Goal: Share content

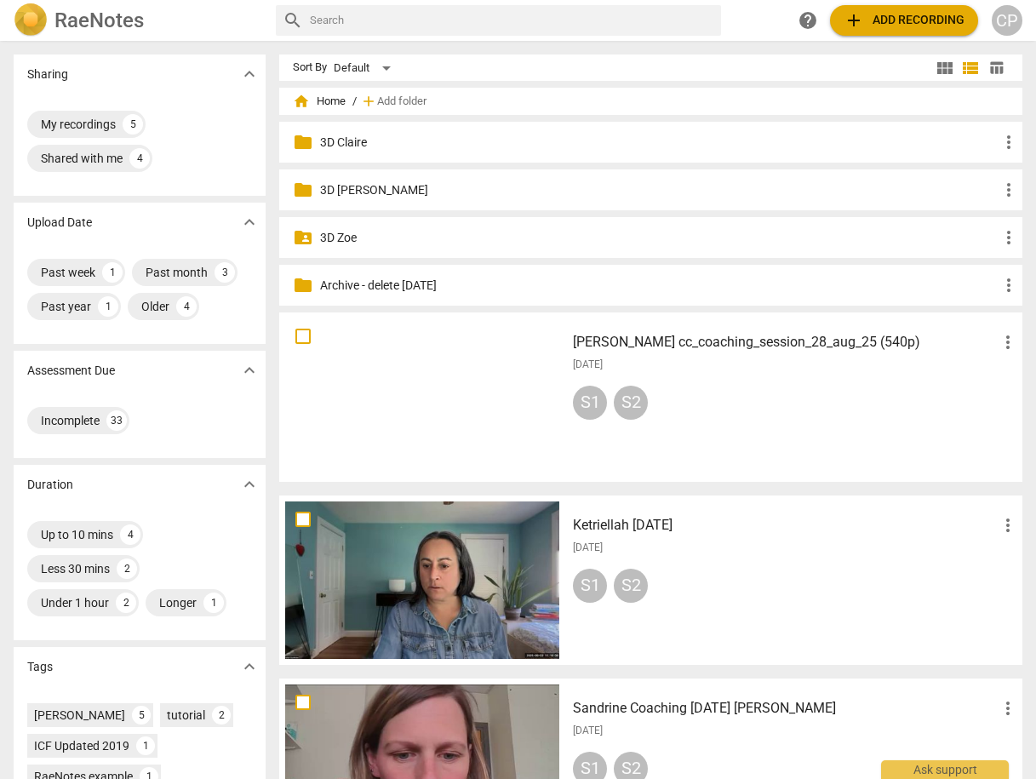
click at [654, 524] on h3 "Ketriellah [DATE]" at bounding box center [785, 525] width 425 height 20
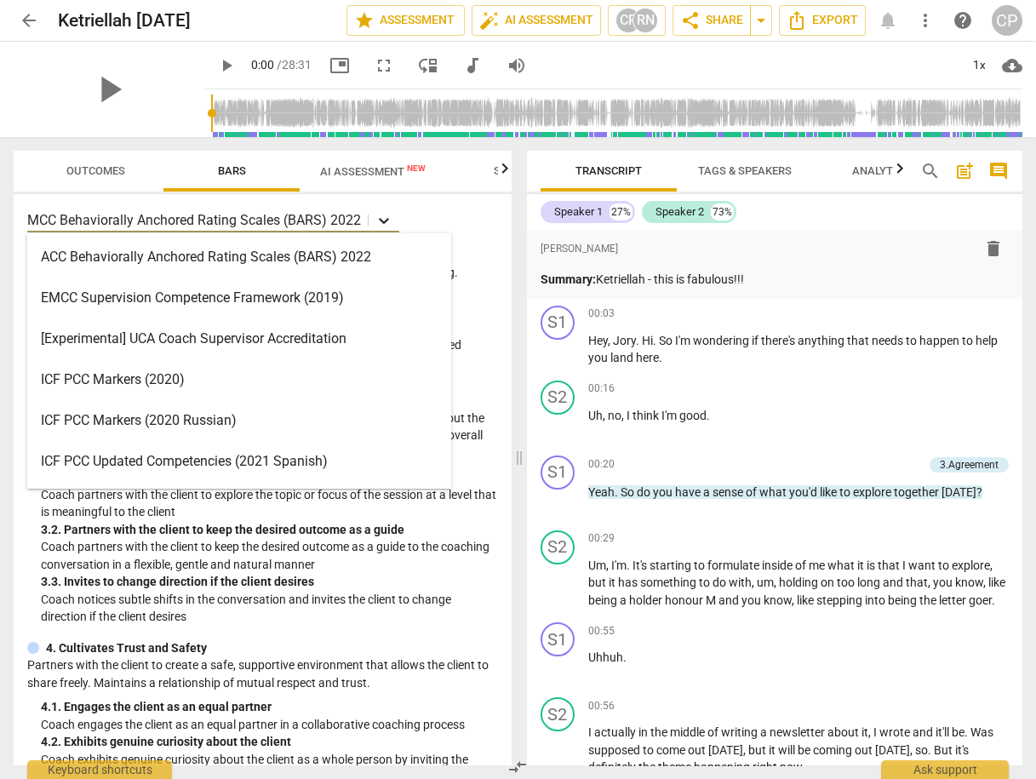
click at [387, 223] on icon at bounding box center [384, 220] width 17 height 17
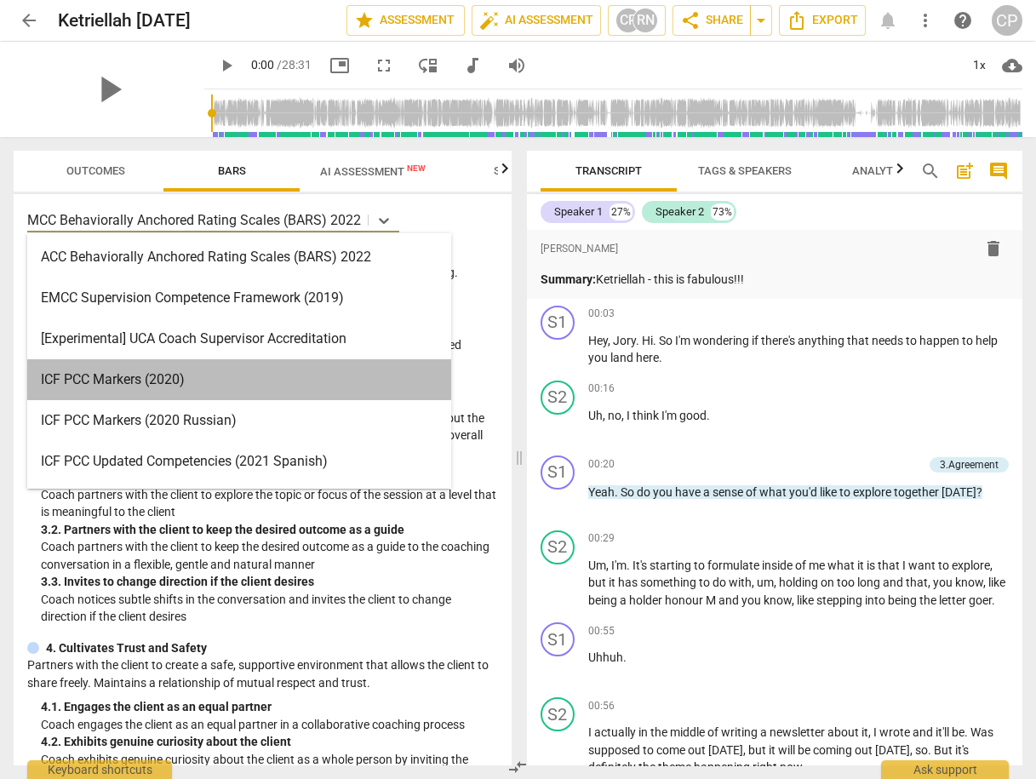
click at [255, 387] on div "ICF PCC Markers (2020)" at bounding box center [239, 379] width 424 height 41
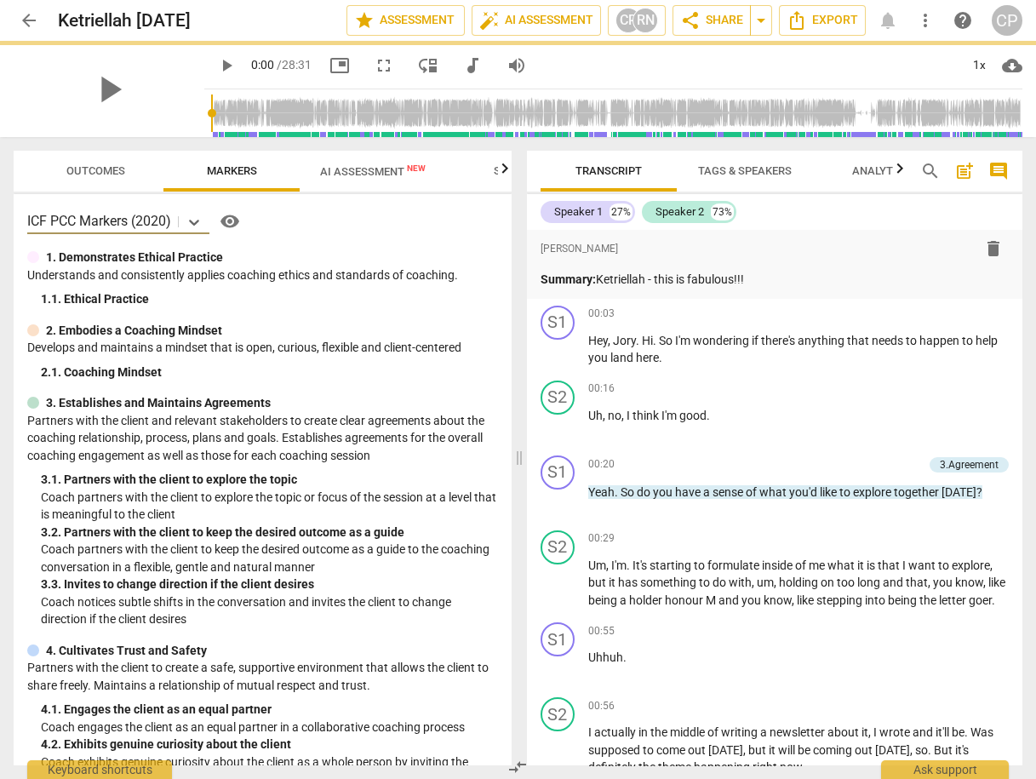
click at [351, 170] on span "AI Assessment New" at bounding box center [373, 171] width 106 height 13
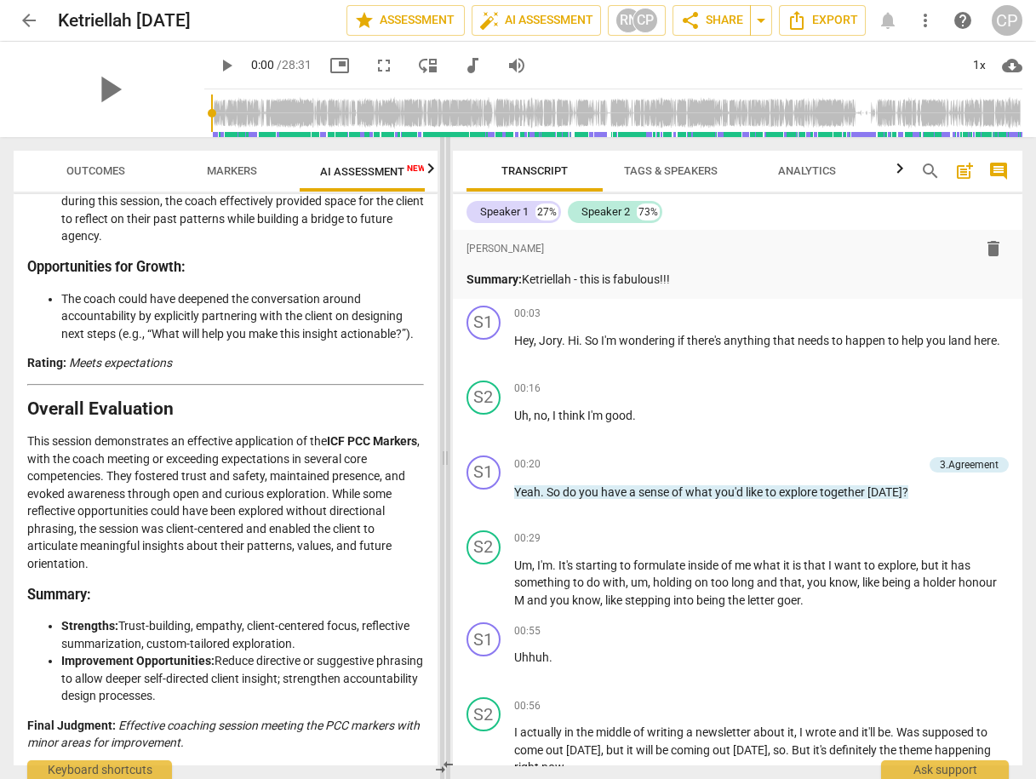
scroll to position [3381, 0]
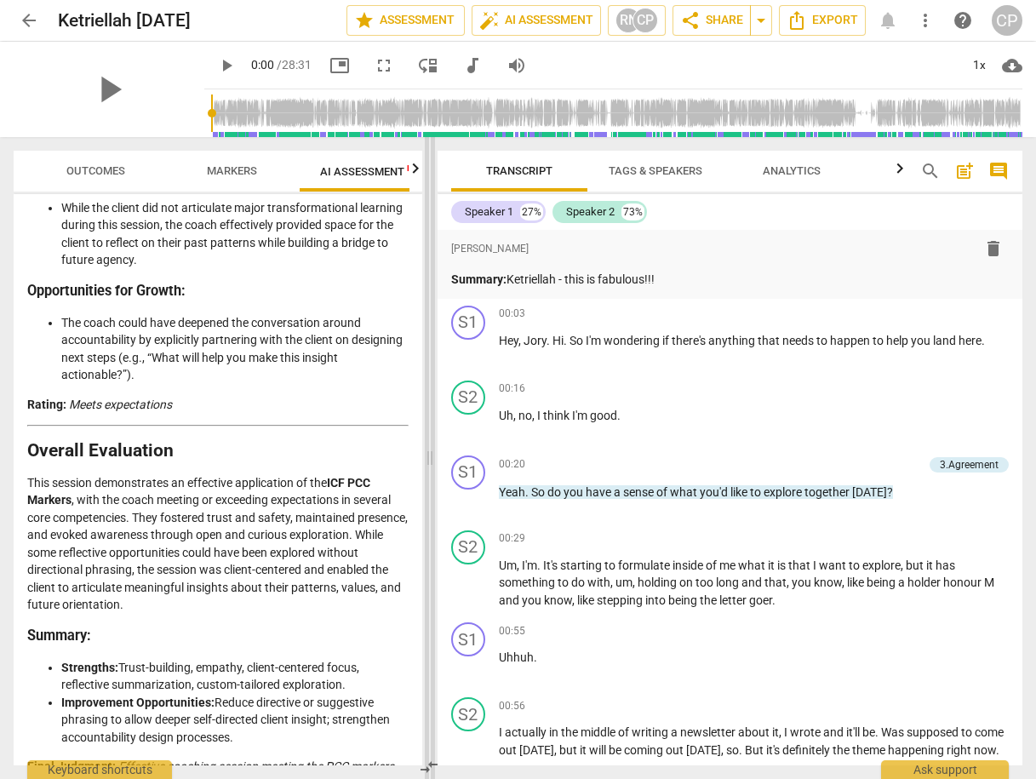
drag, startPoint x: 518, startPoint y: 459, endPoint x: 429, endPoint y: 459, distance: 88.6
click at [429, 459] on span at bounding box center [430, 458] width 10 height 642
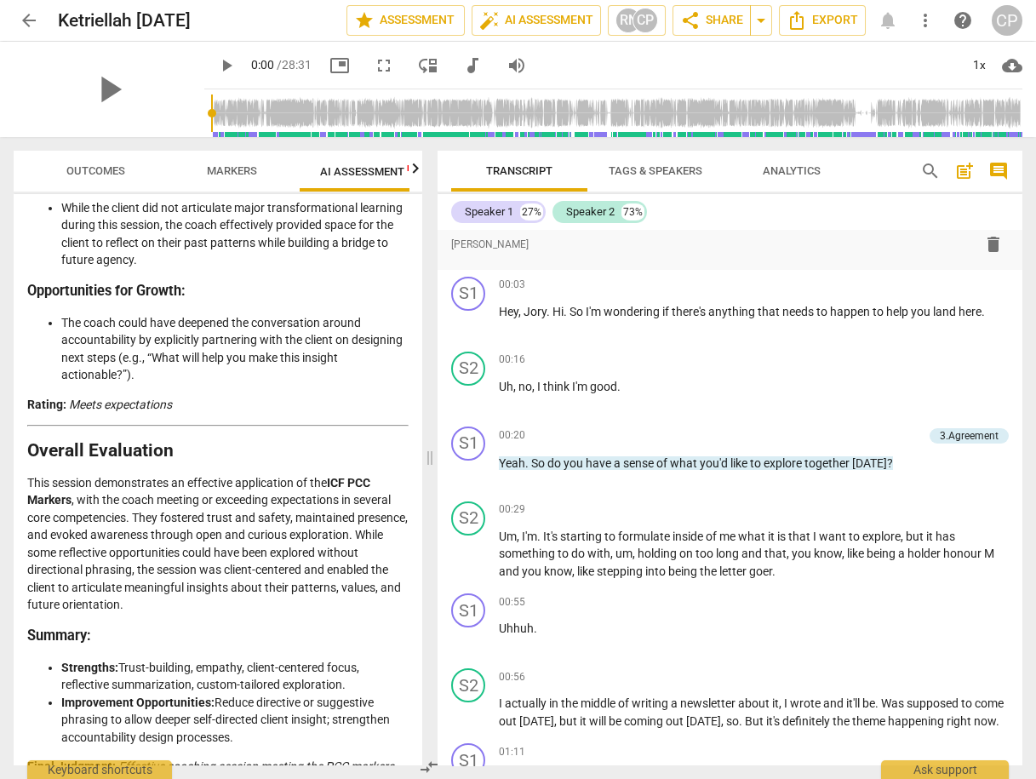
scroll to position [0, 0]
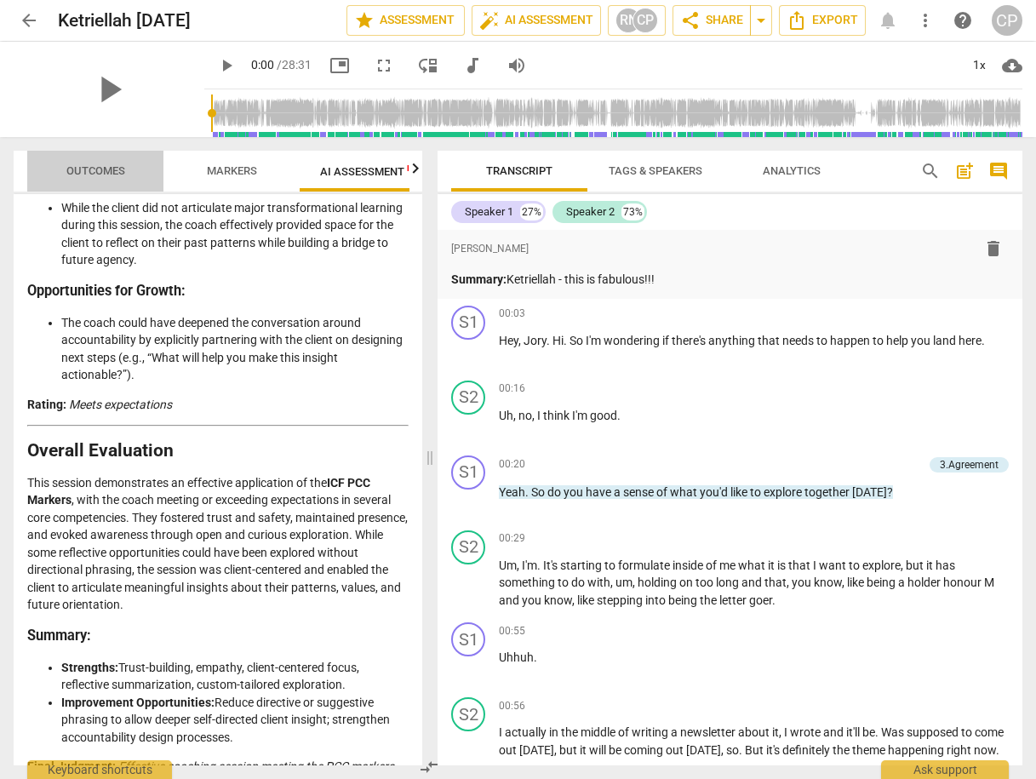
click at [99, 174] on span "Outcomes" at bounding box center [95, 170] width 59 height 13
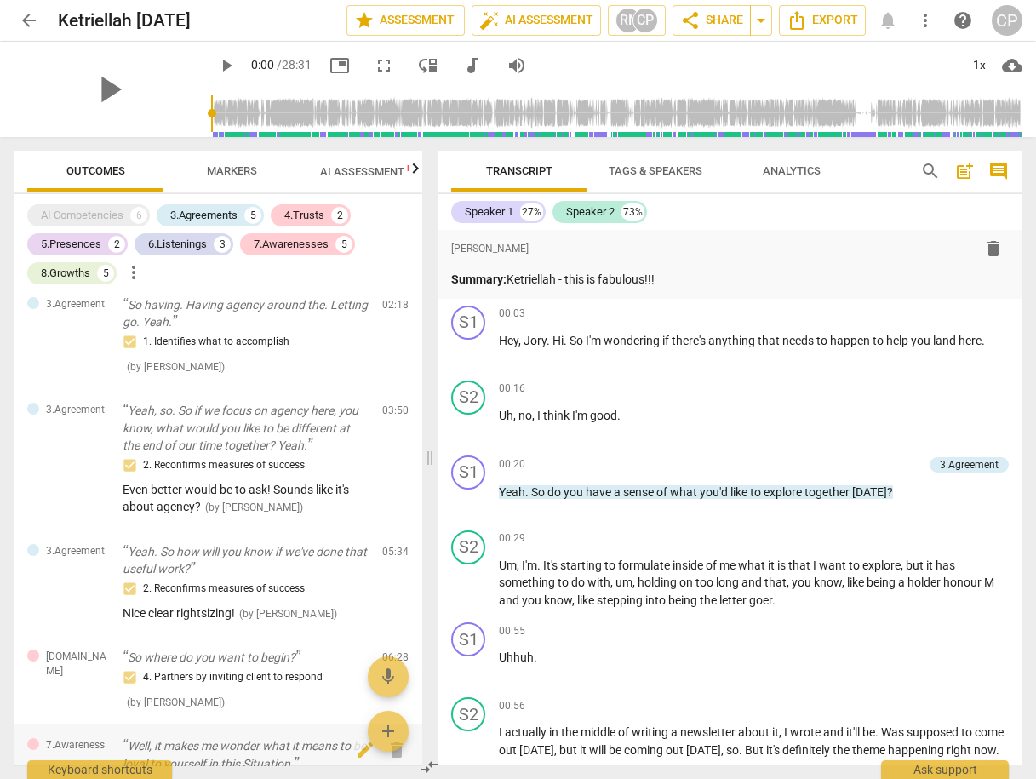
scroll to position [369, 0]
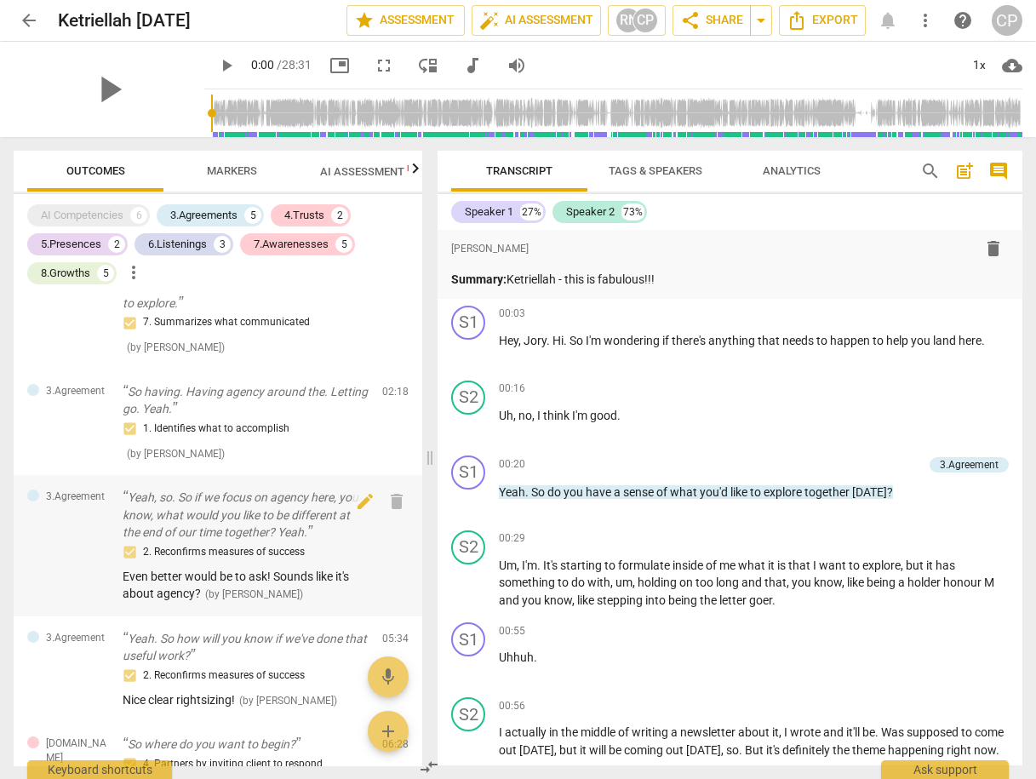
click at [315, 520] on p "Yeah, so. So if we focus on agency here, you know, what would you like to be di…" at bounding box center [246, 515] width 246 height 53
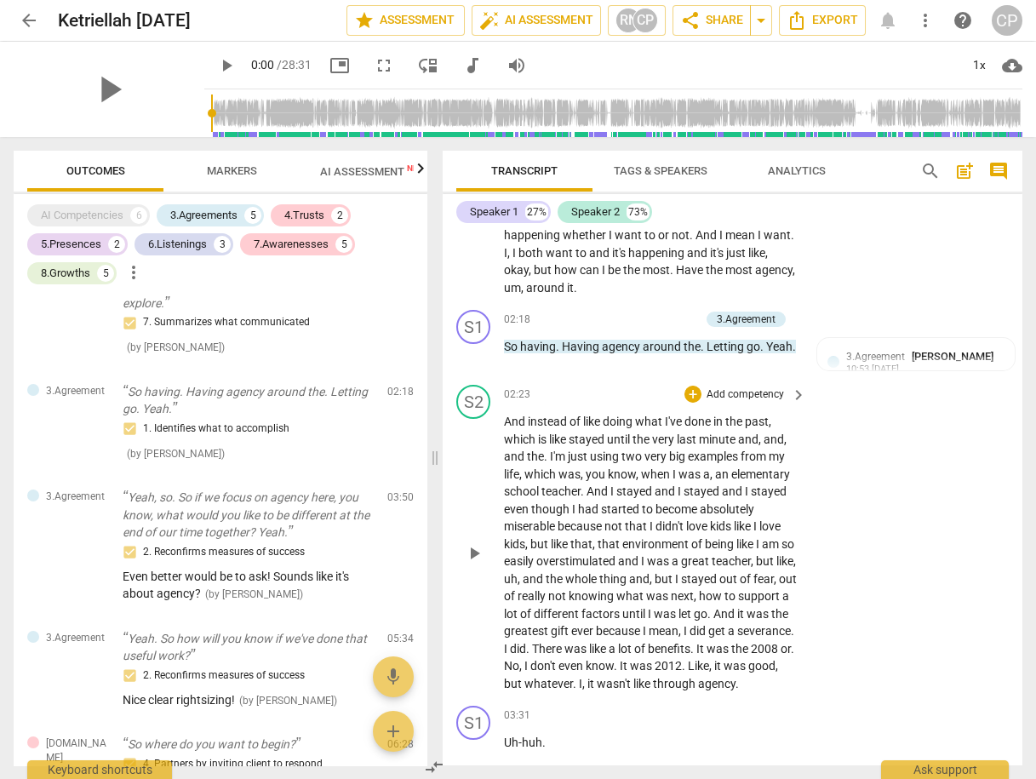
scroll to position [920, 0]
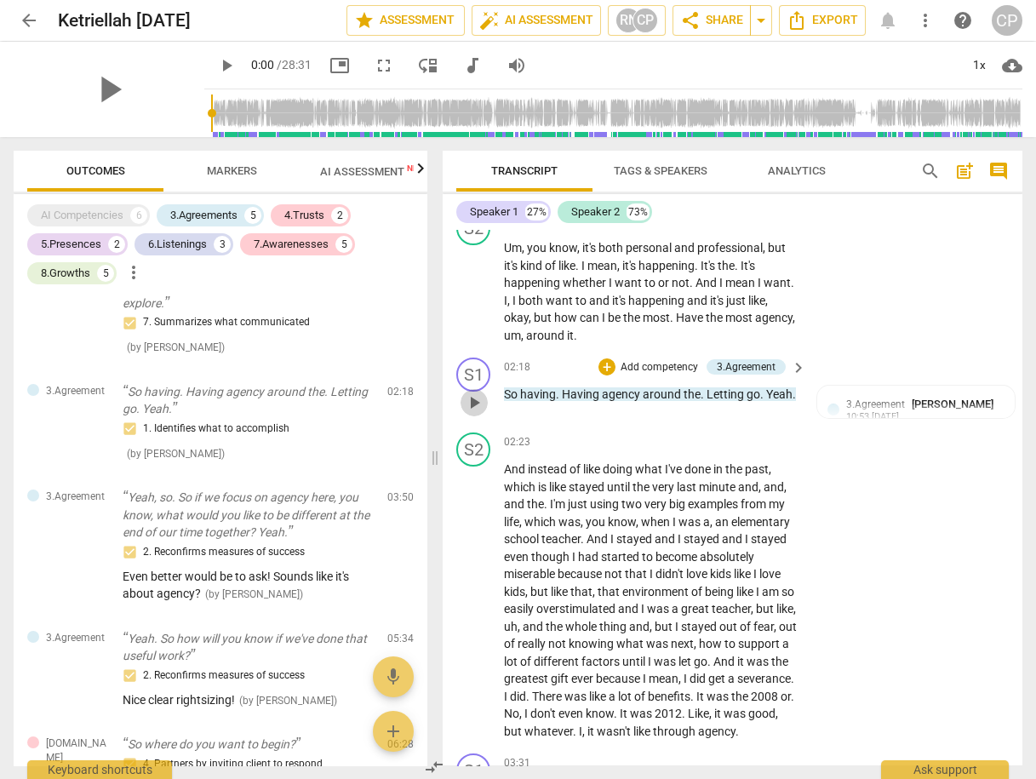
click at [475, 399] on span "play_arrow" at bounding box center [474, 403] width 20 height 20
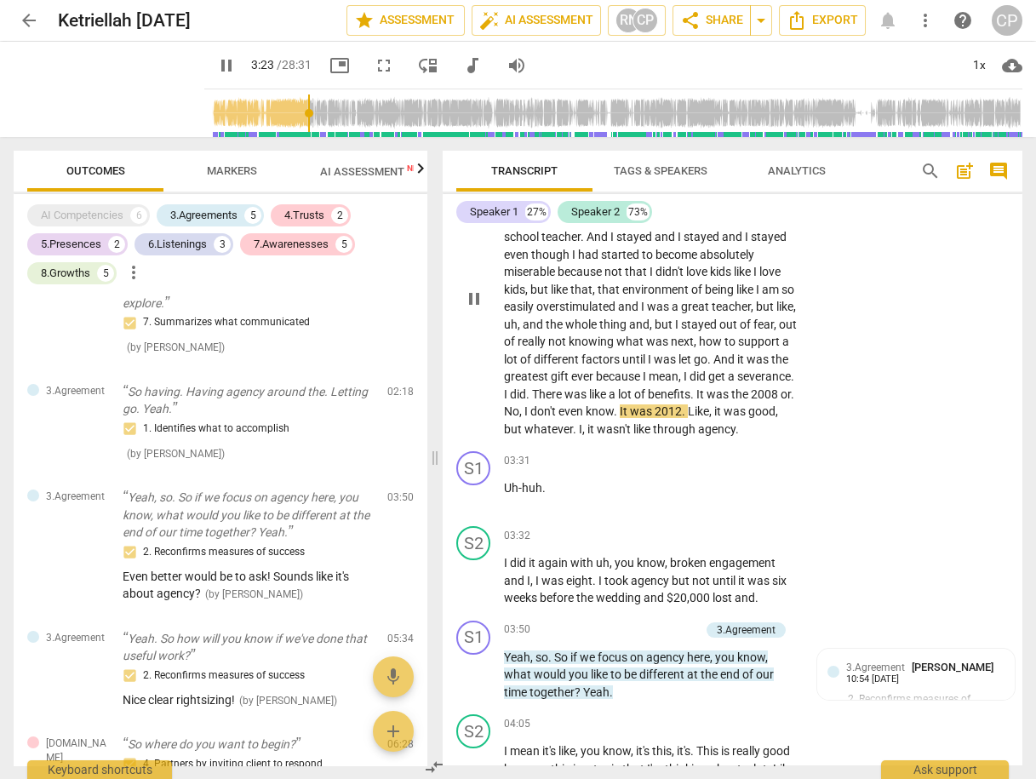
scroll to position [1260, 0]
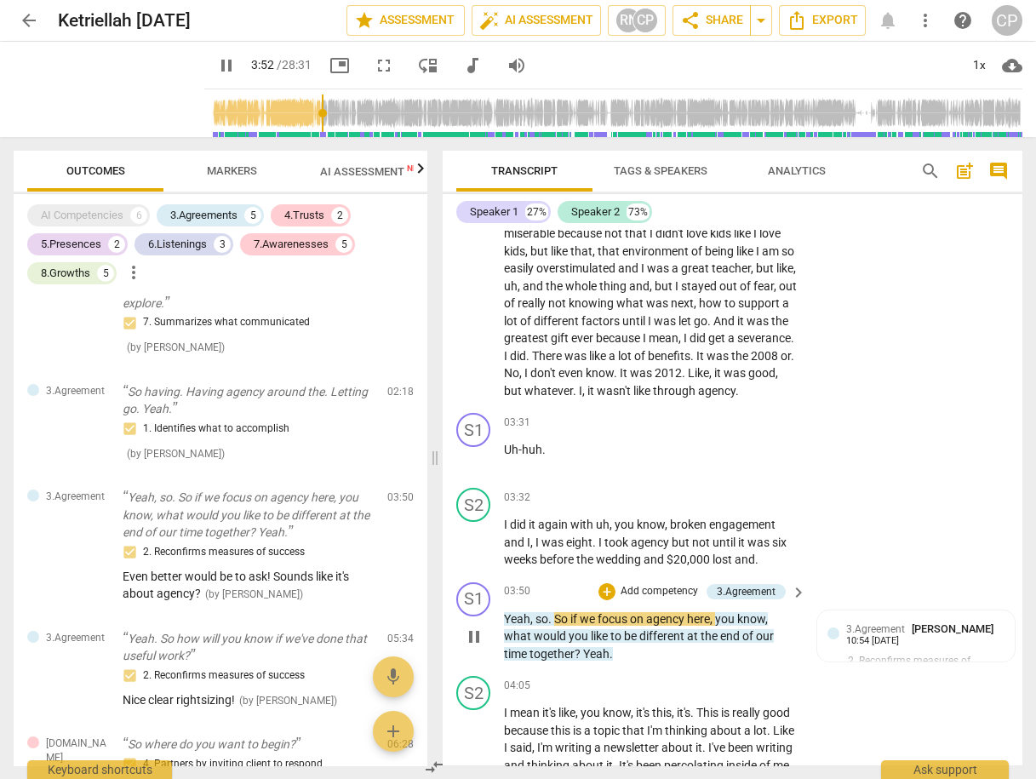
click at [473, 647] on span "pause" at bounding box center [474, 637] width 20 height 20
click at [473, 647] on span "play_arrow" at bounding box center [474, 637] width 20 height 20
click at [473, 647] on span "pause" at bounding box center [474, 637] width 20 height 20
click at [241, 650] on p "Yeah. So how will you know if we've done that useful work?" at bounding box center [248, 647] width 251 height 35
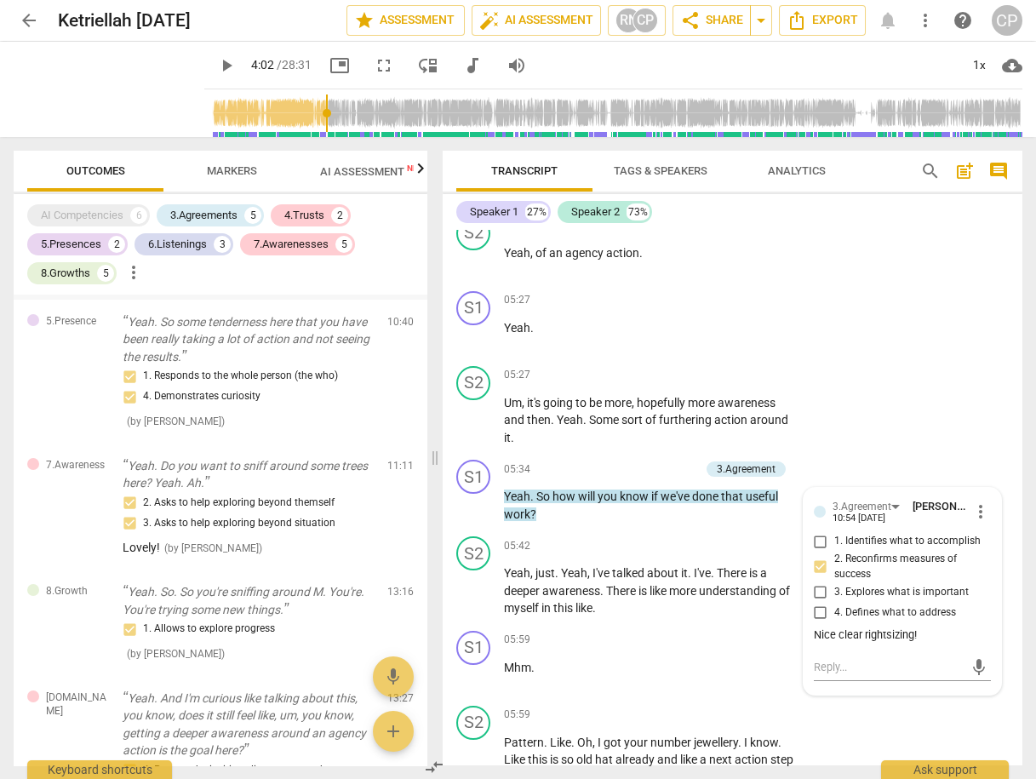
scroll to position [1323, 0]
click at [221, 511] on div "2. Asks to help exploring beyond themself 3. Asks to help exploring beyond situ…" at bounding box center [248, 511] width 251 height 41
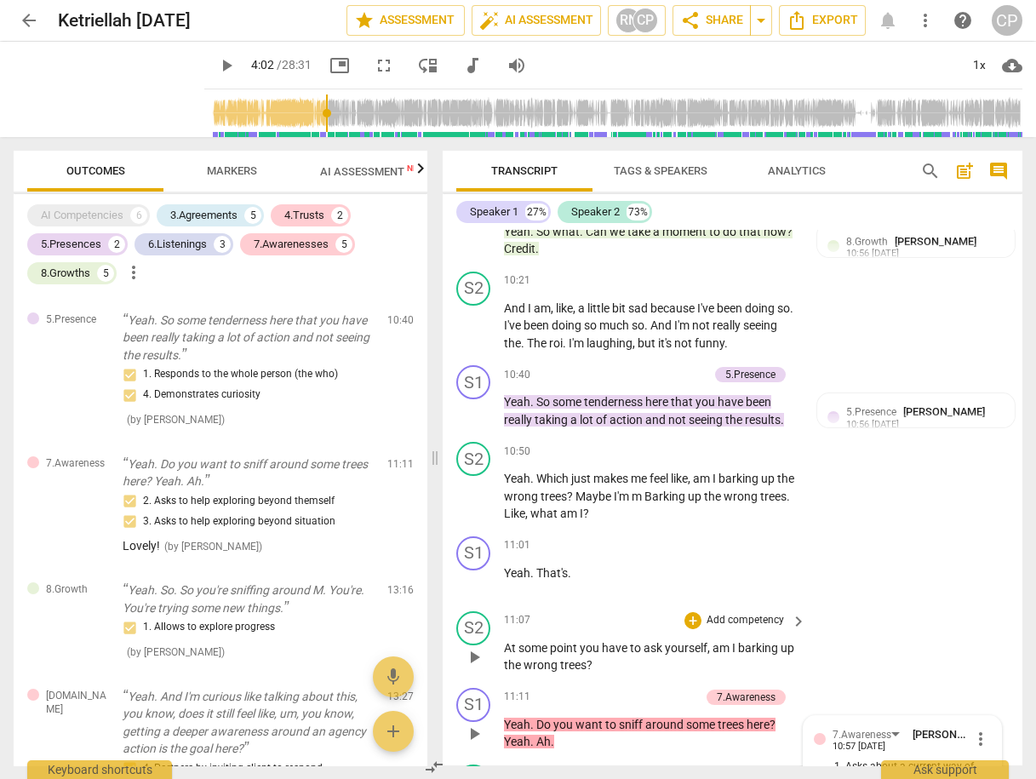
scroll to position [4491, 0]
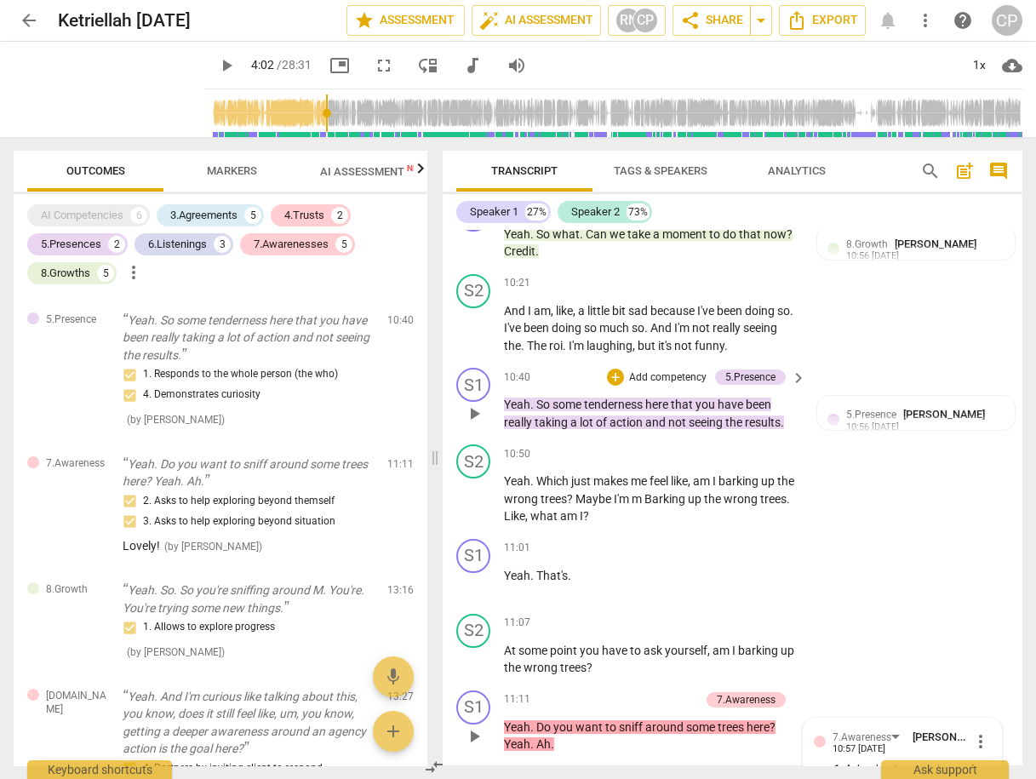
click at [479, 404] on span "play_arrow" at bounding box center [474, 414] width 20 height 20
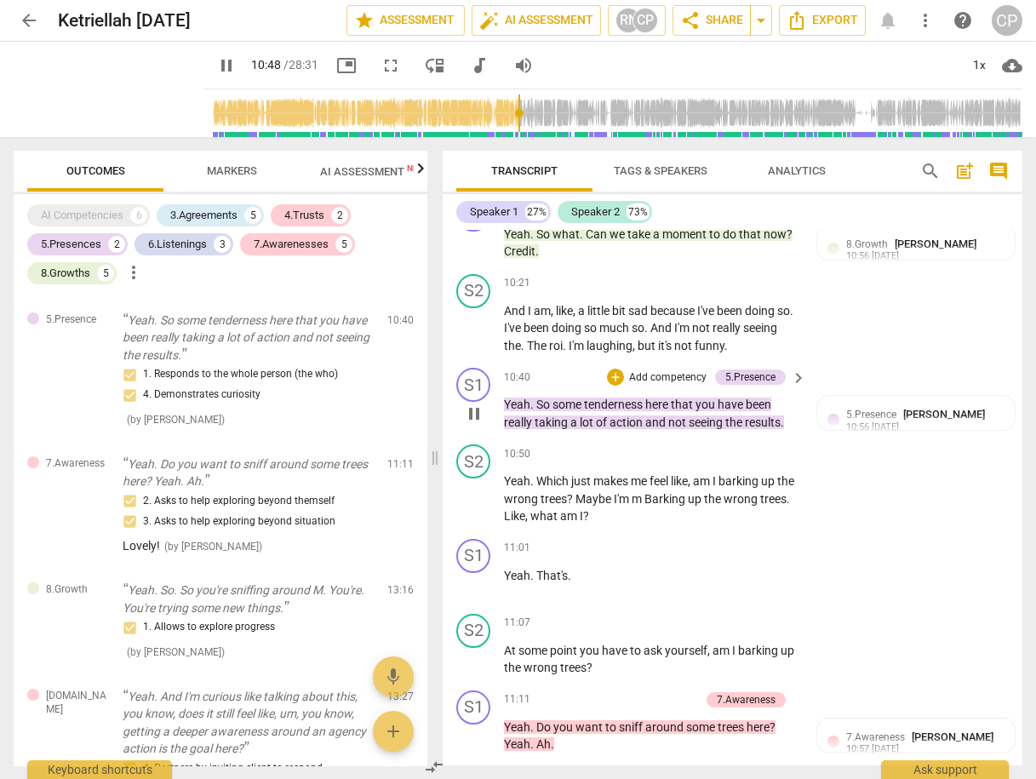
click at [479, 404] on span "pause" at bounding box center [474, 414] width 20 height 20
click at [479, 404] on span "play_arrow" at bounding box center [474, 414] width 20 height 20
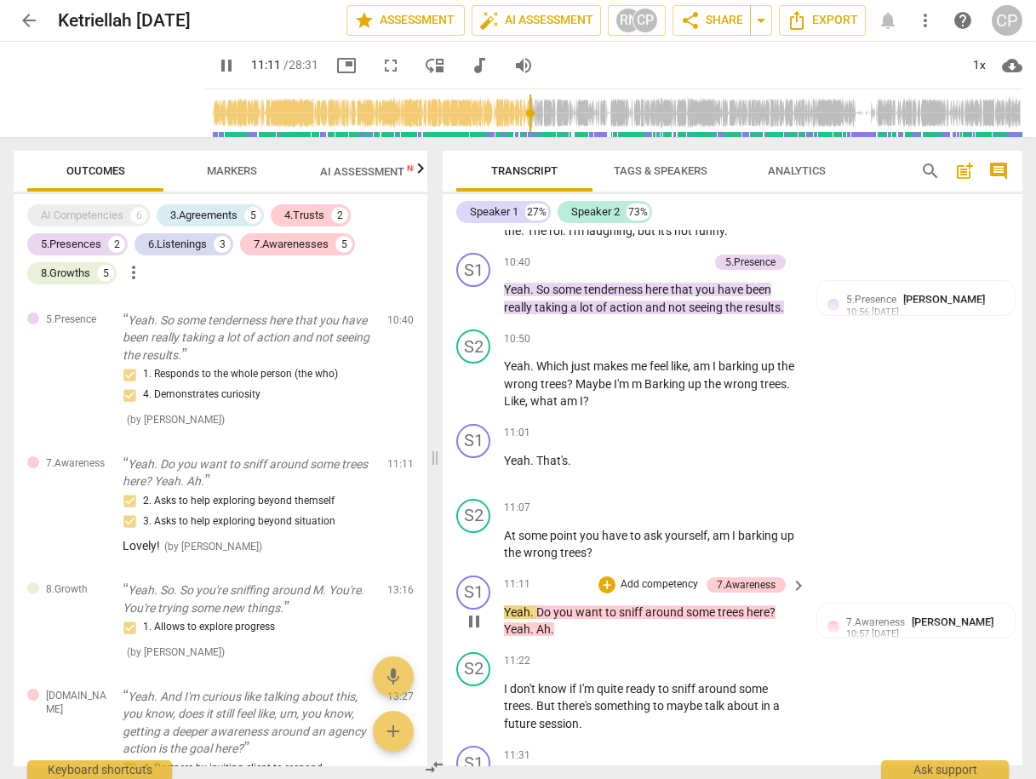
scroll to position [4627, 0]
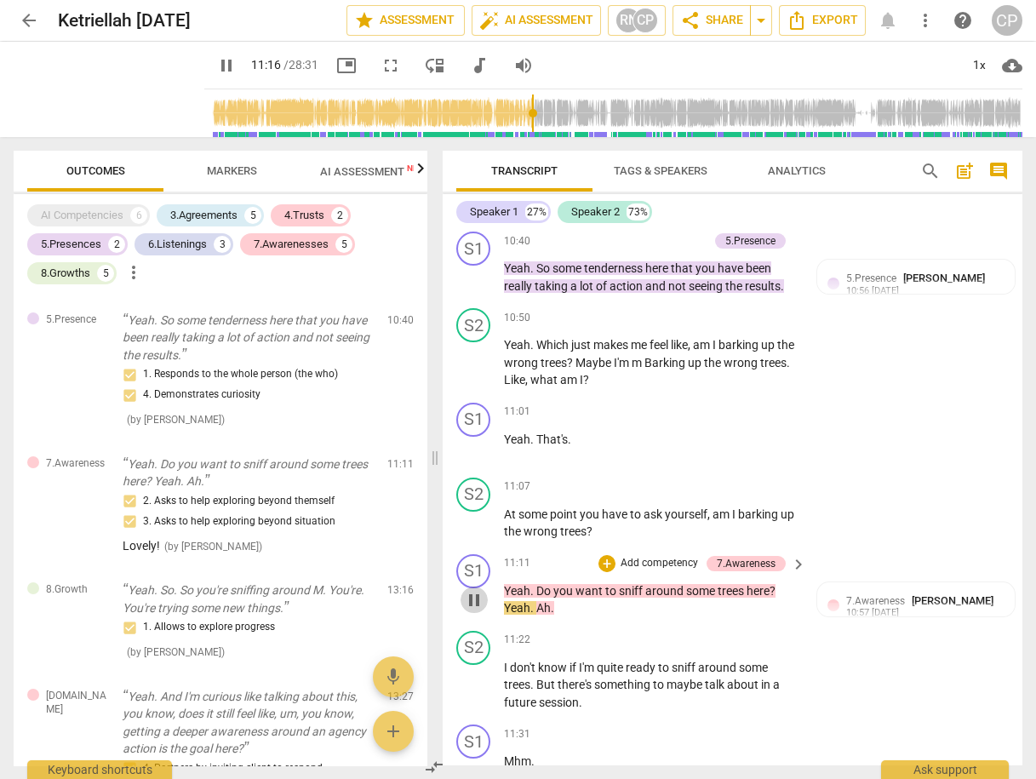
click at [477, 590] on span "pause" at bounding box center [474, 600] width 20 height 20
type input "677"
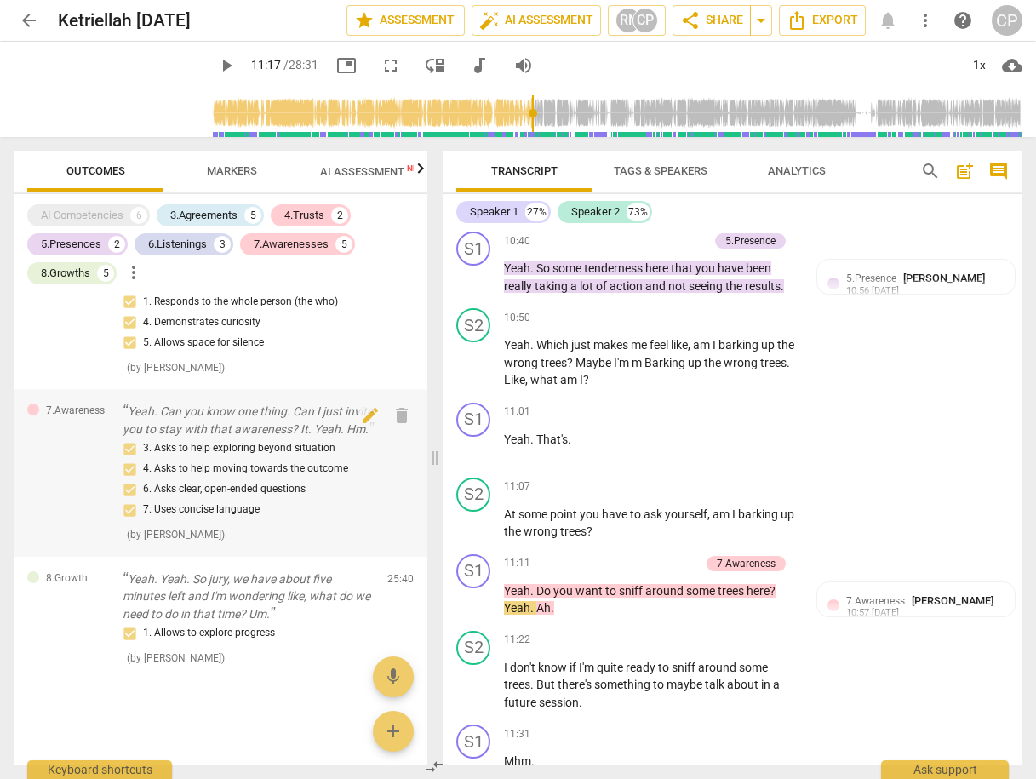
scroll to position [2617, 0]
click at [730, 24] on span "share Share" at bounding box center [711, 20] width 63 height 20
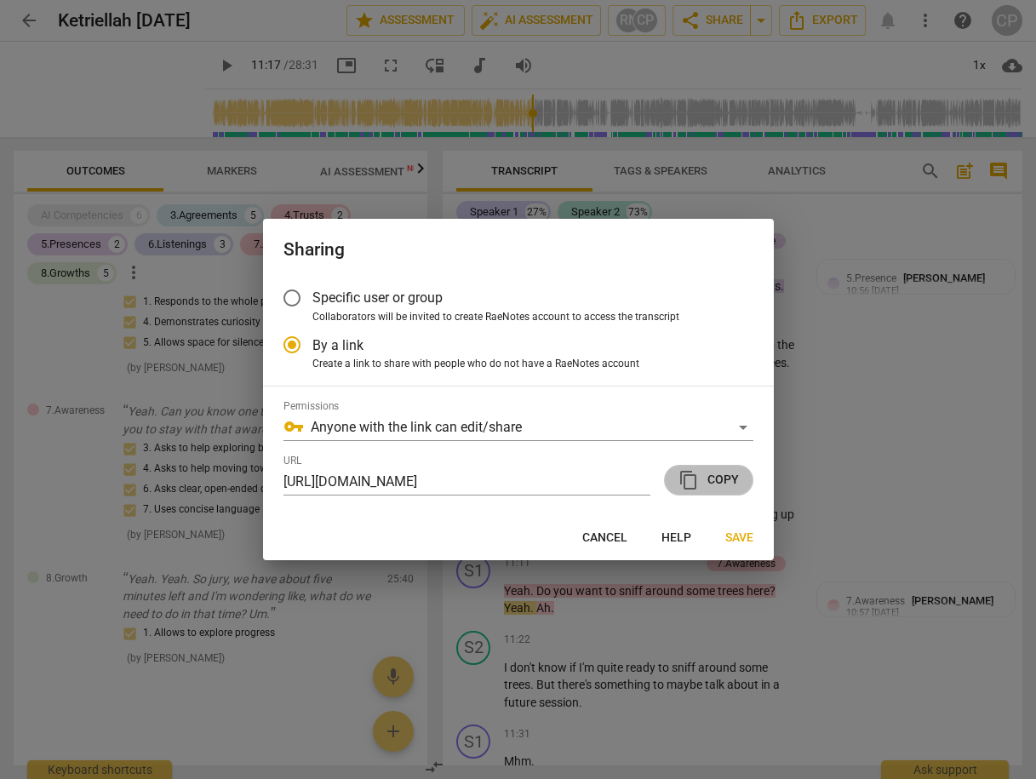
scroll to position [0, 0]
click at [712, 480] on span "content_copy Copy" at bounding box center [709, 480] width 60 height 20
click at [732, 539] on span "Save" at bounding box center [740, 538] width 28 height 17
radio input "false"
